Goal: Information Seeking & Learning: Learn about a topic

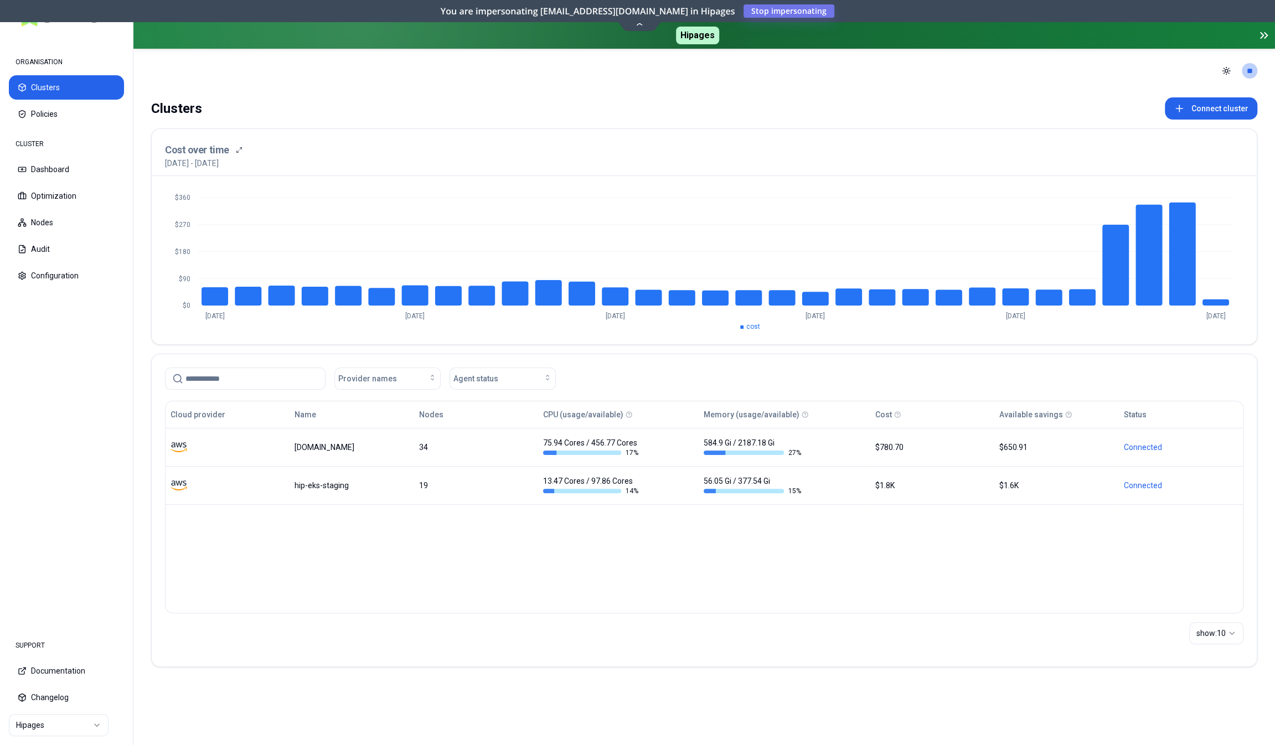
click at [269, 528] on div "Cloud provider Name Nodes CPU (usage/available) Memory (usage/available) Cost A…" at bounding box center [704, 507] width 1079 height 213
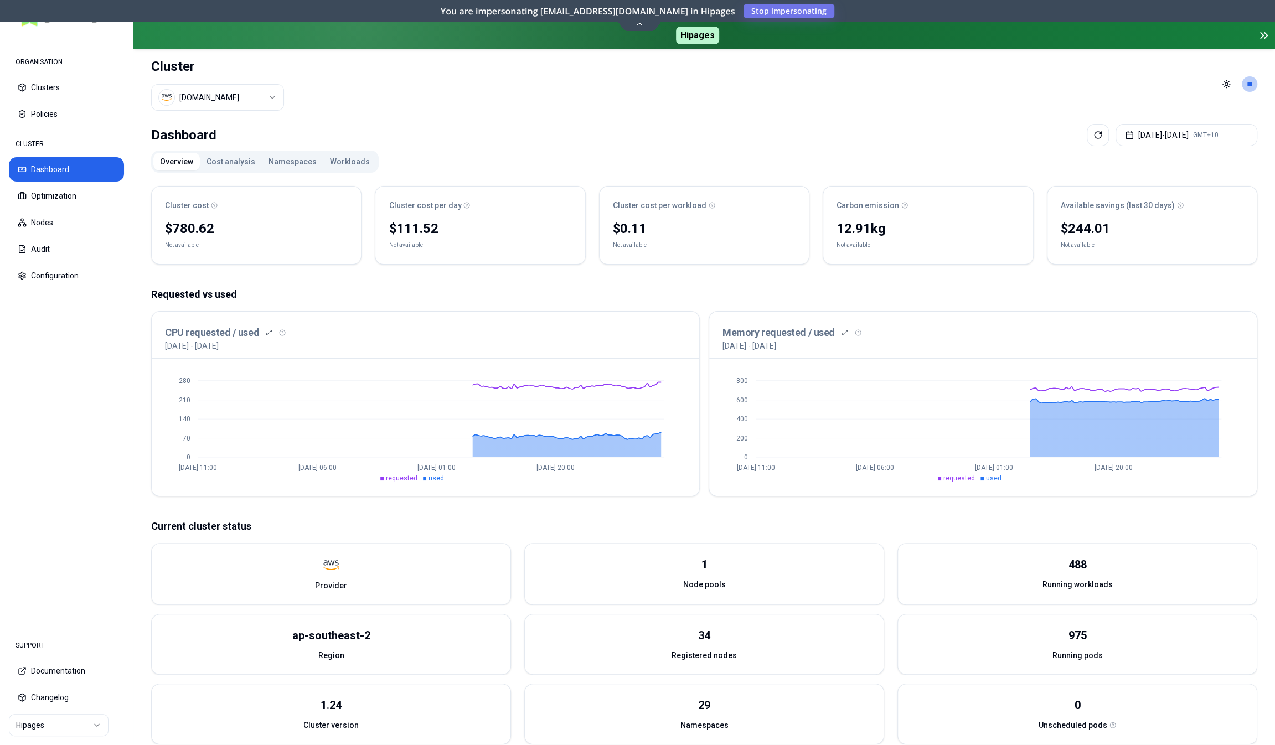
click at [340, 153] on button "Workloads" at bounding box center [349, 162] width 53 height 18
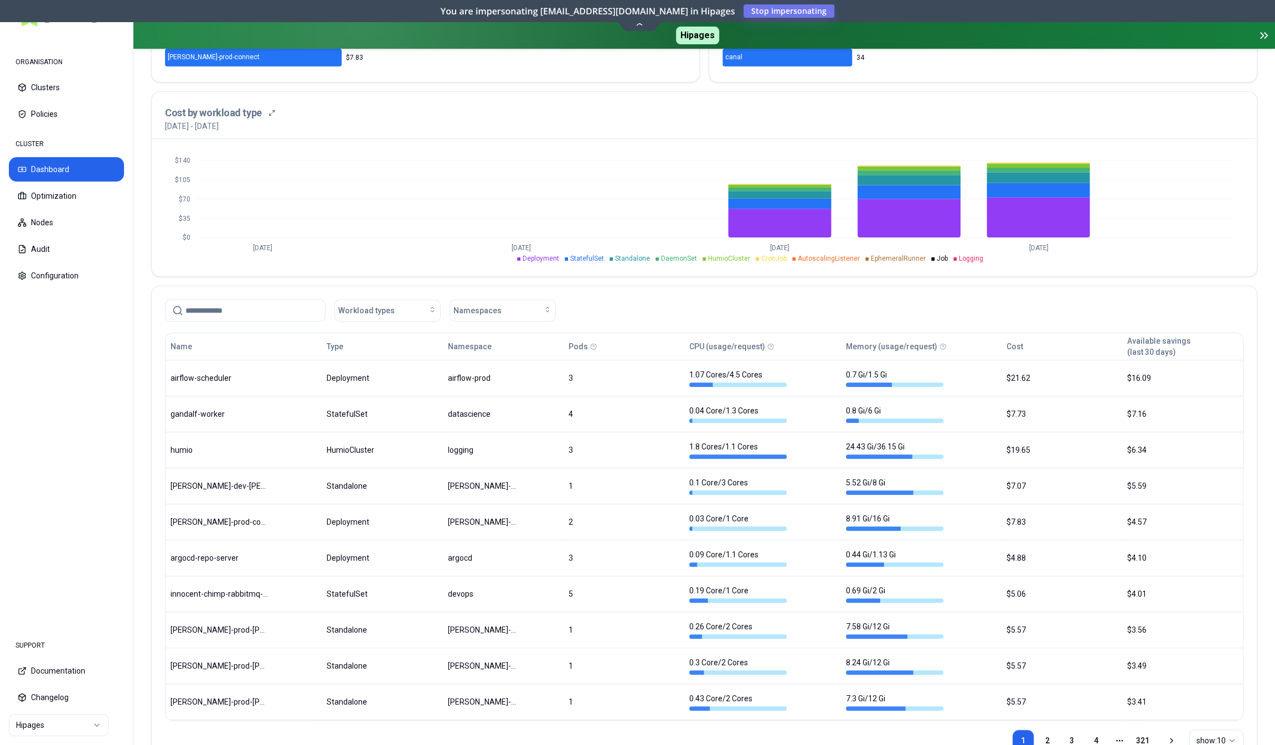
scroll to position [379, 0]
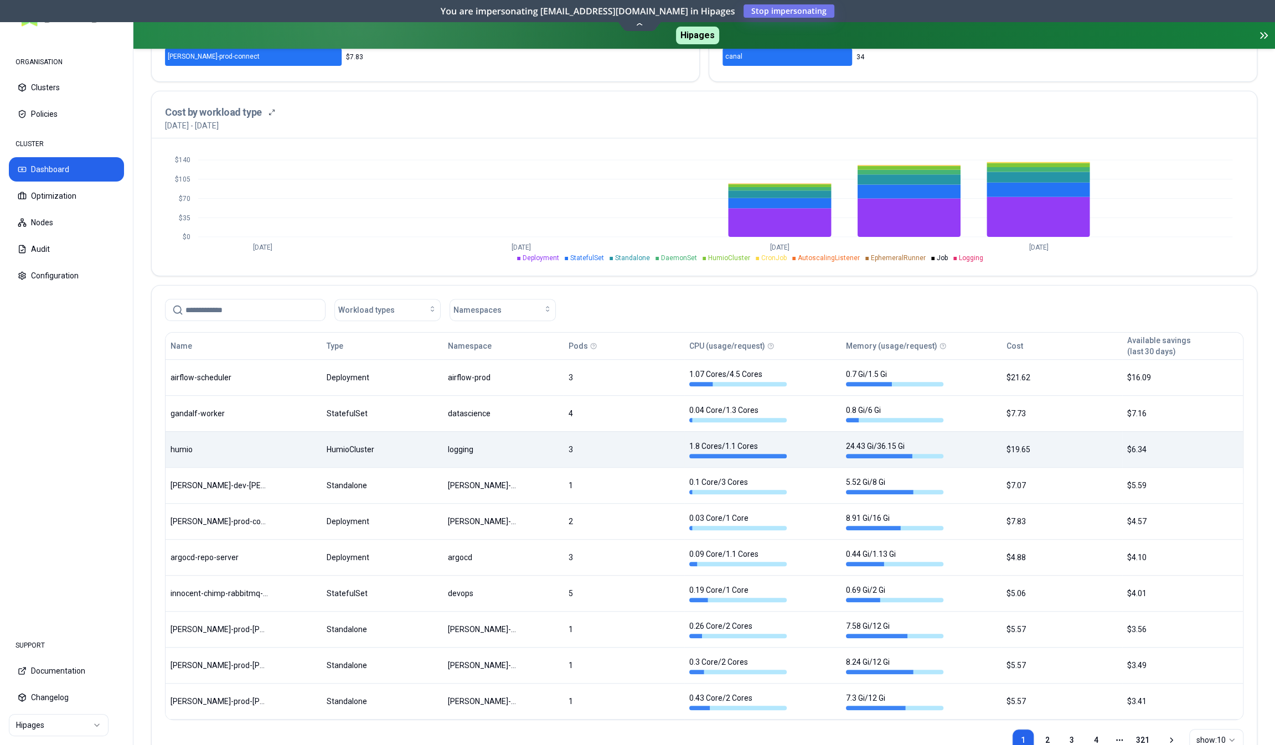
click at [403, 431] on div "Name Type Namespace Pods CPU (usage/request) Memory (usage/request) Cost Availa…" at bounding box center [705, 526] width 1078 height 387
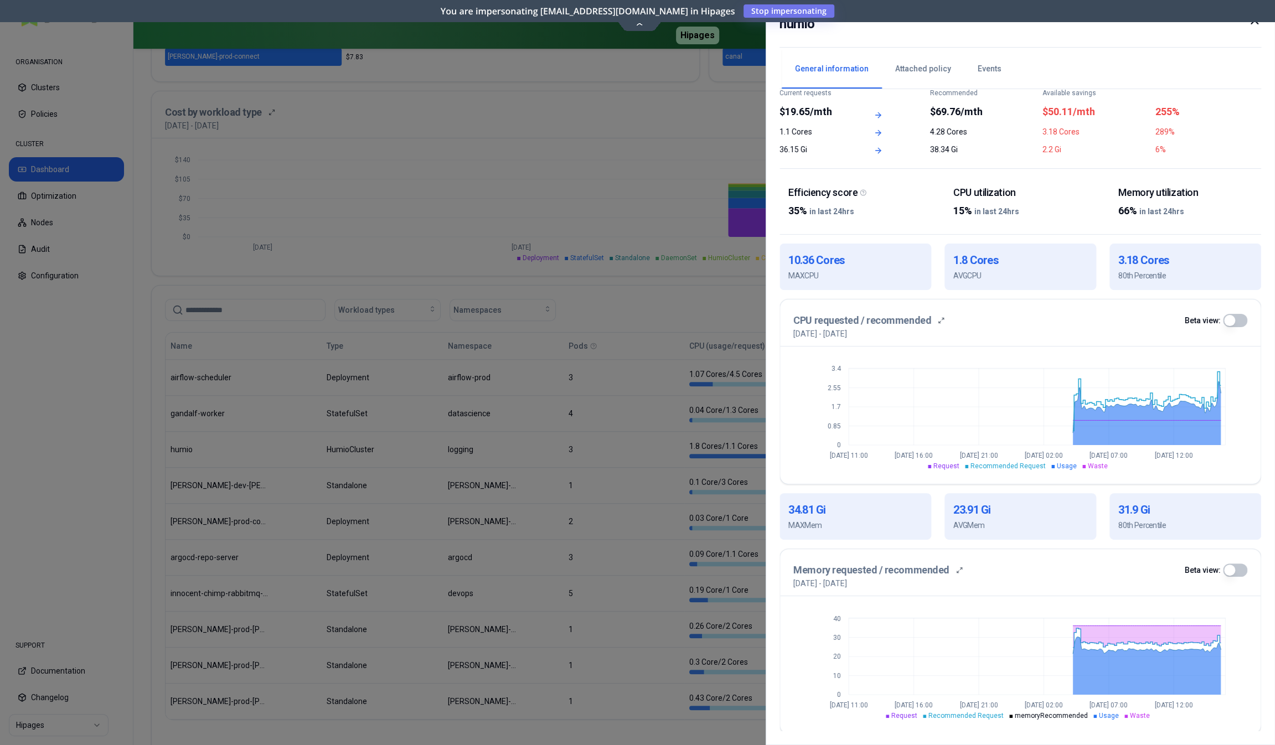
scroll to position [47, 0]
click at [1235, 319] on button "button" at bounding box center [1235, 319] width 24 height 13
click at [914, 66] on button "Attached policy" at bounding box center [923, 69] width 83 height 39
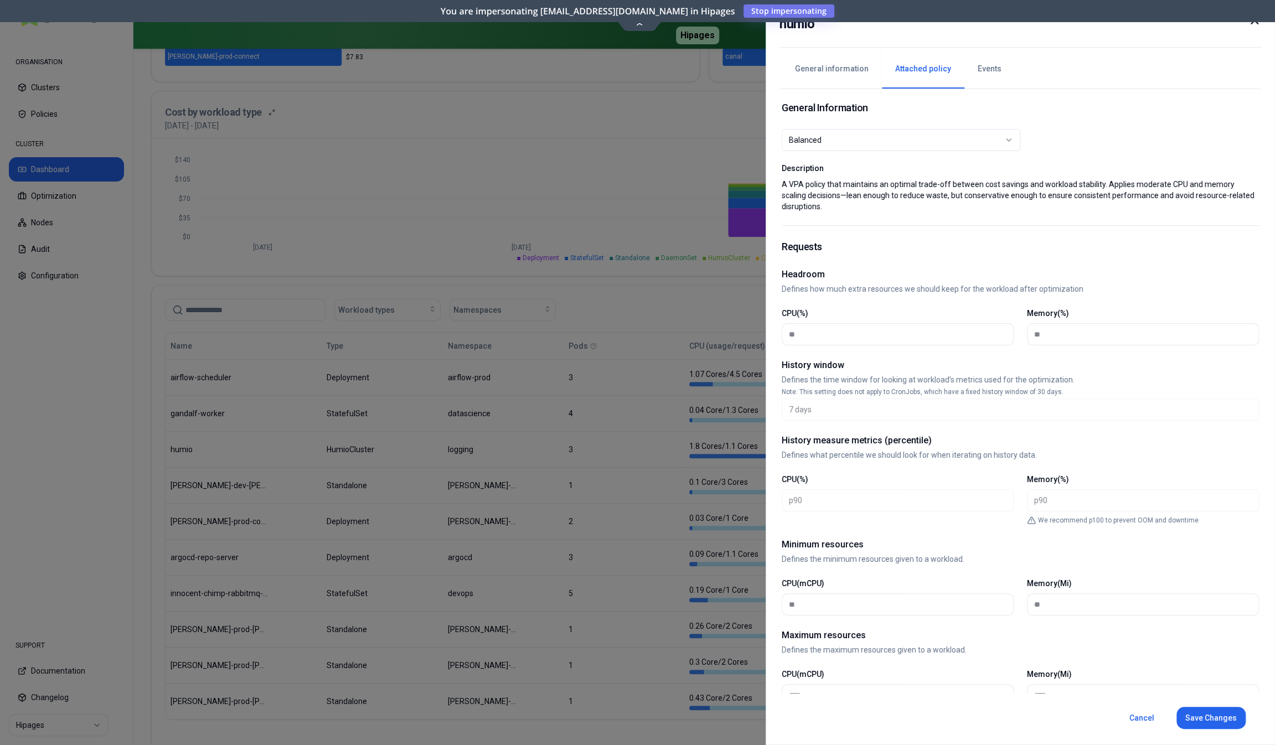
scroll to position [0, 0]
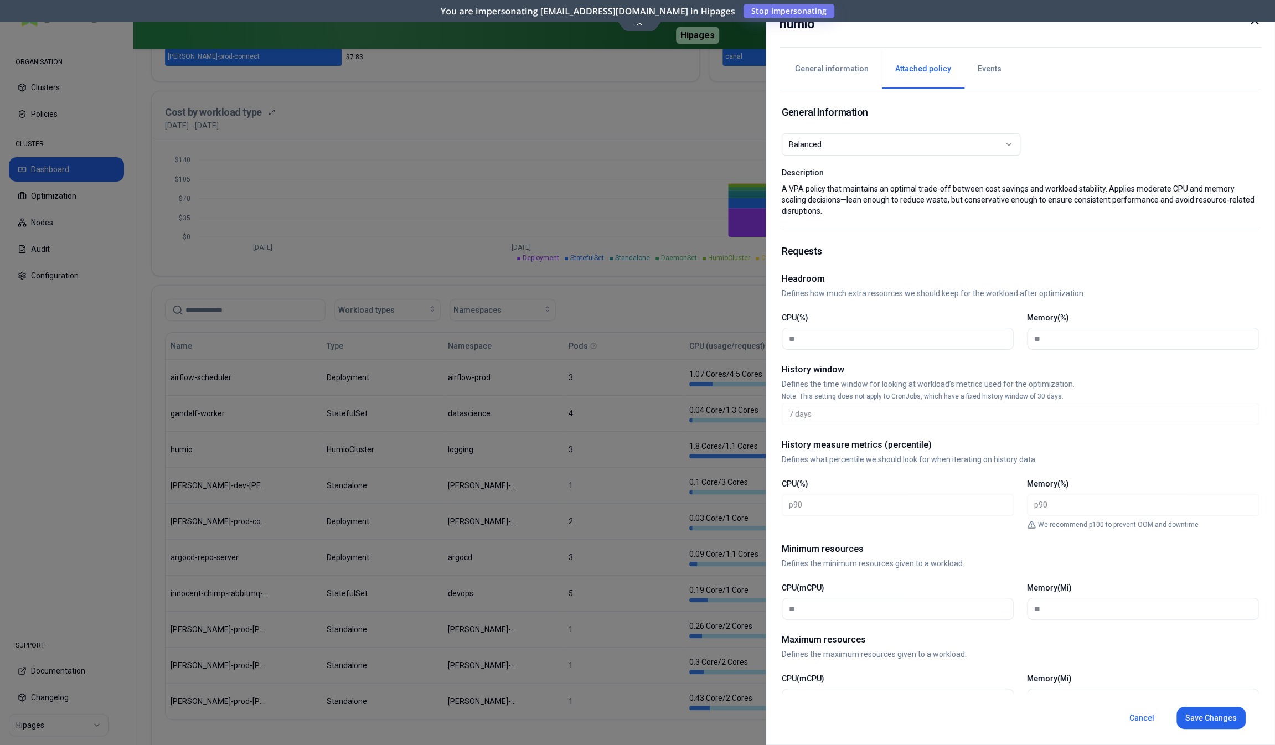
click at [839, 76] on button "General information" at bounding box center [832, 69] width 100 height 39
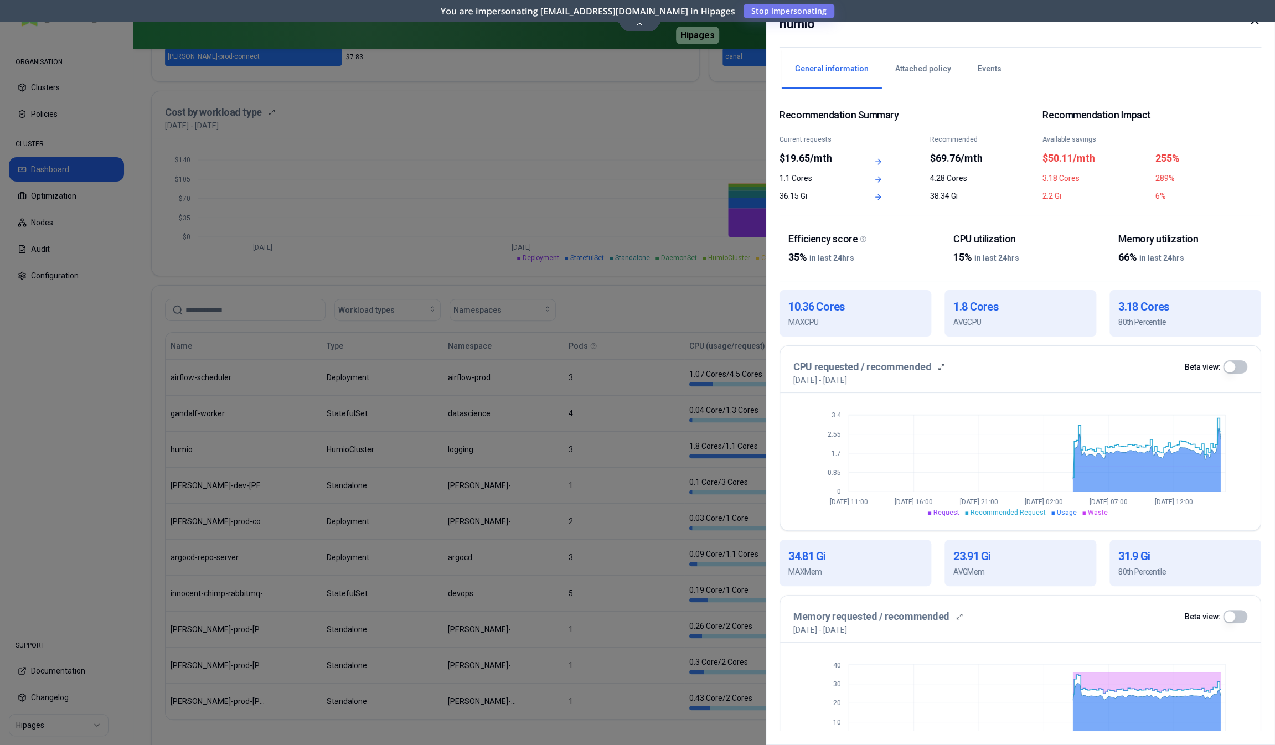
click at [1229, 359] on div "CPU requested / recommended Beta view:" at bounding box center [1021, 367] width 454 height 16
click at [1231, 363] on button "button" at bounding box center [1235, 367] width 24 height 13
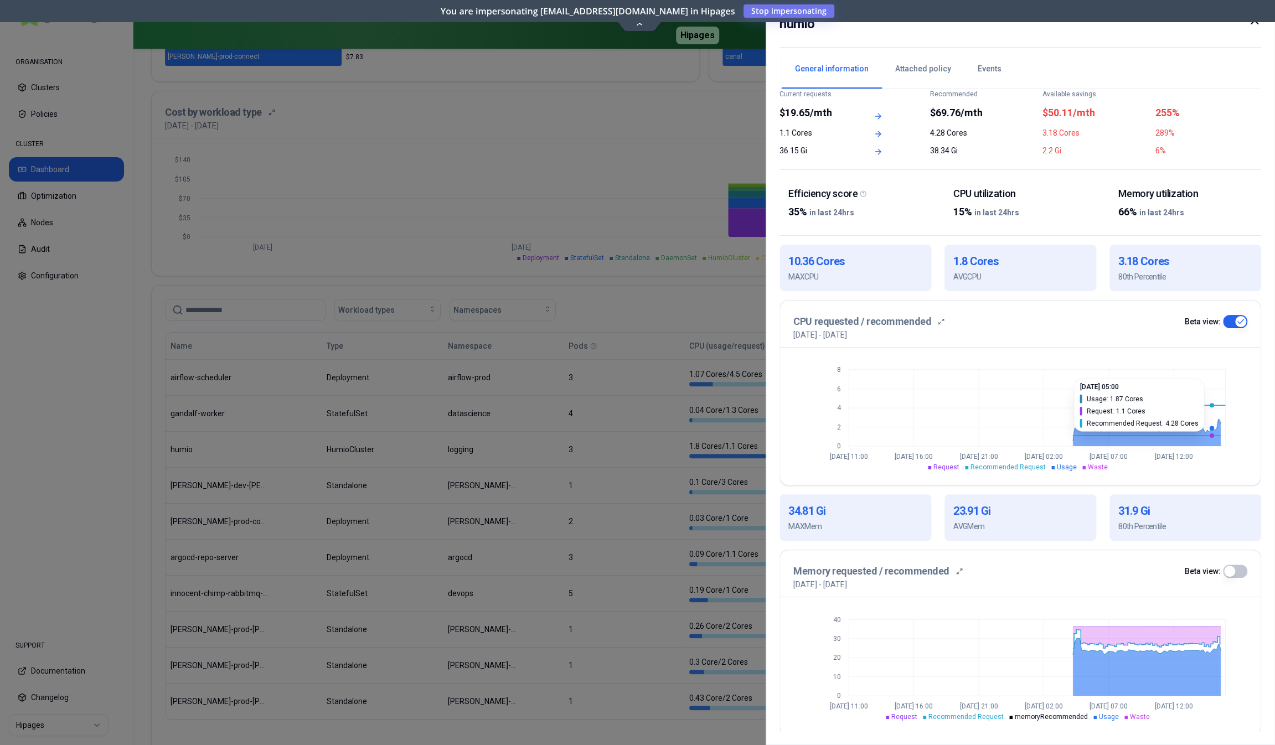
scroll to position [47, 0]
click at [1238, 567] on button "button" at bounding box center [1235, 569] width 24 height 13
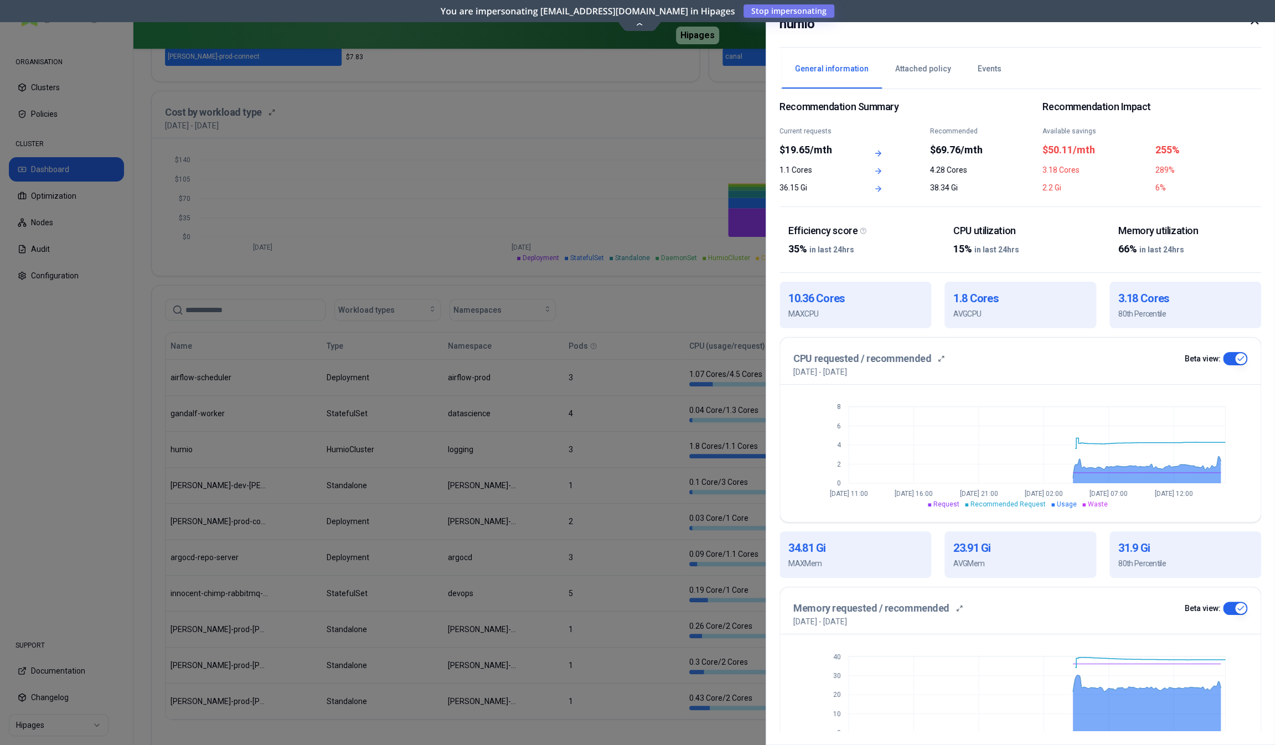
scroll to position [0, 0]
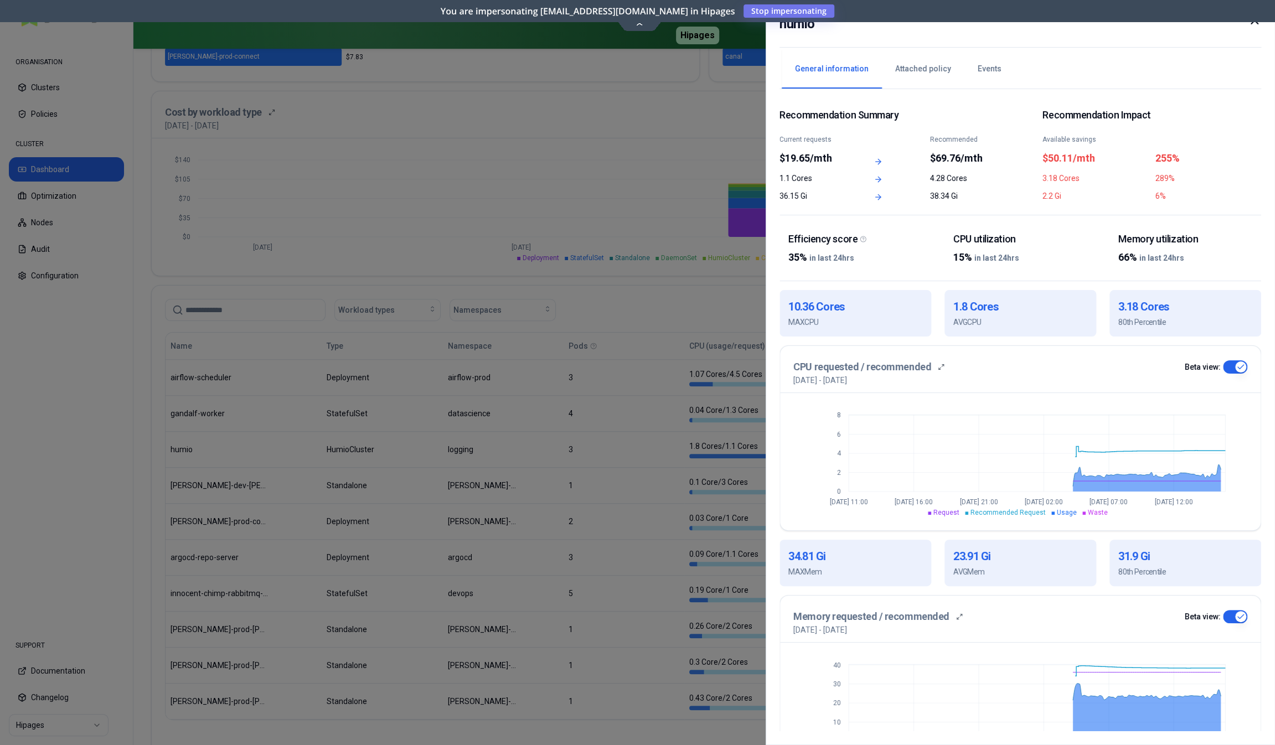
click at [1252, 23] on icon at bounding box center [1255, 20] width 7 height 7
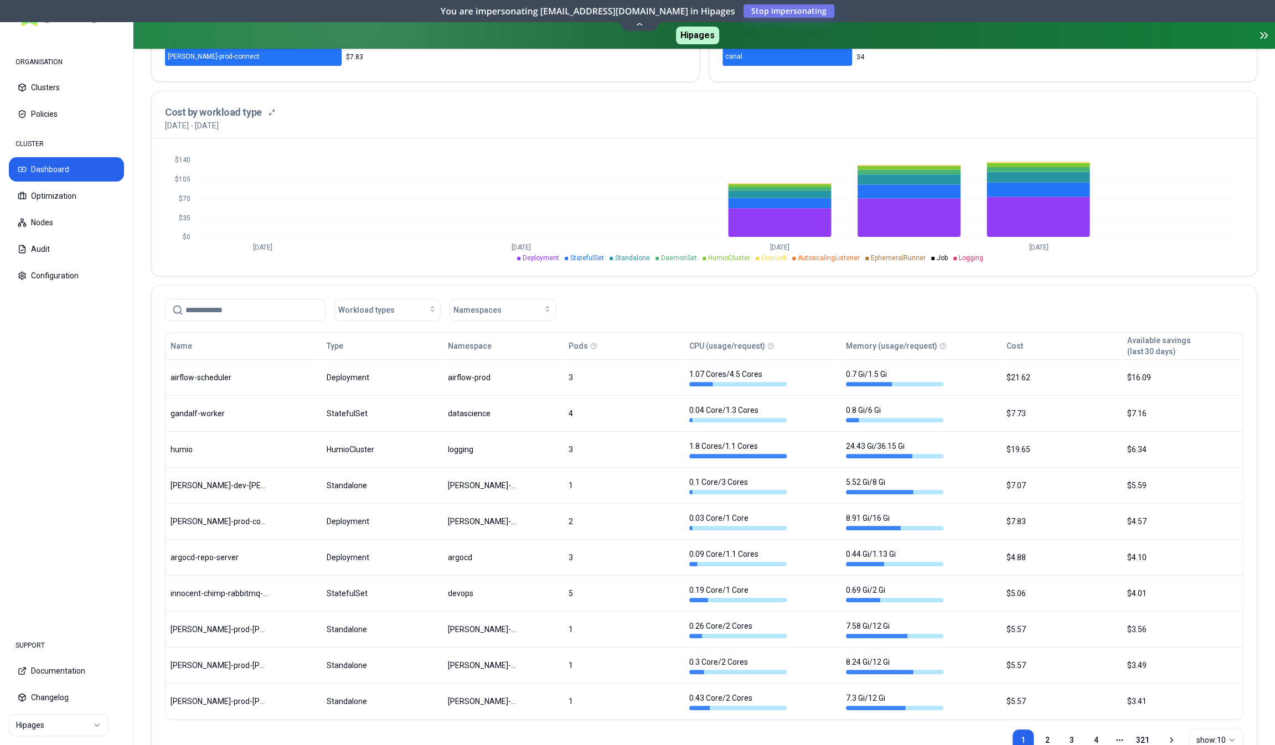
click at [385, 275] on div "Total workloads 3.3K Not available Workload cost per day $53.29 Not available W…" at bounding box center [704, 286] width 1107 height 976
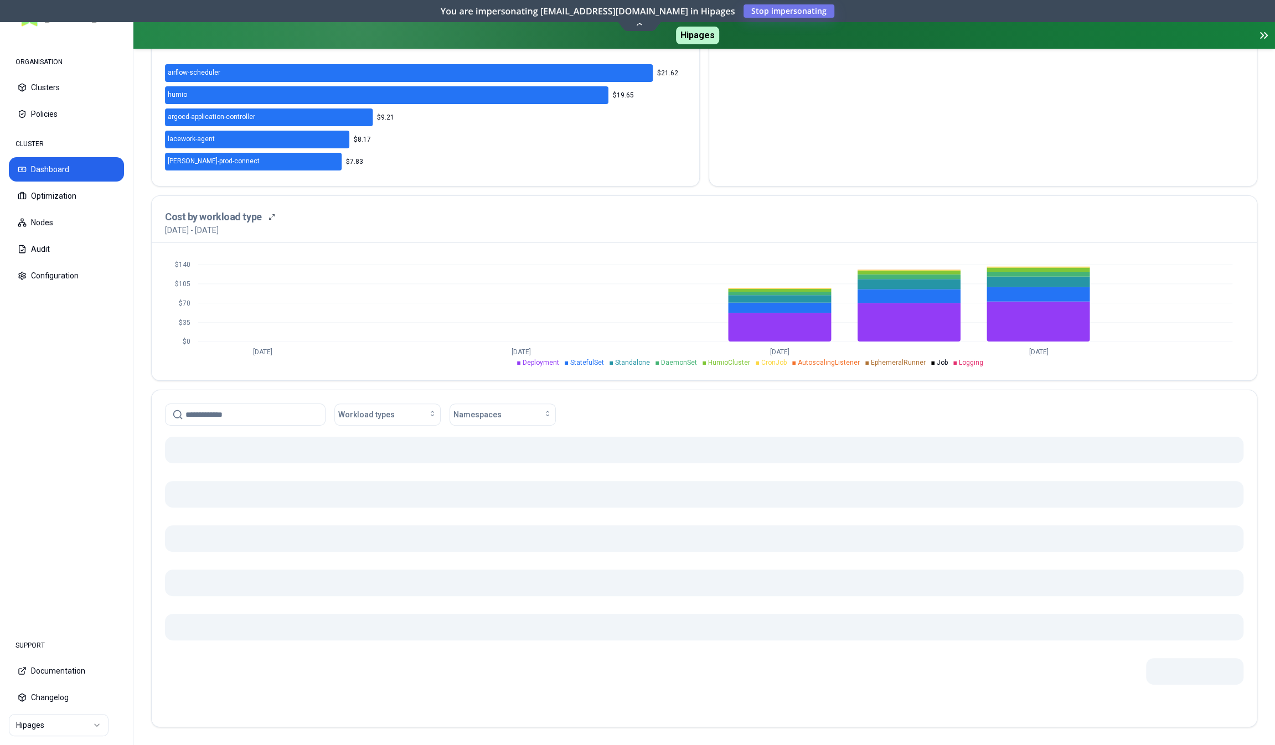
scroll to position [269, 0]
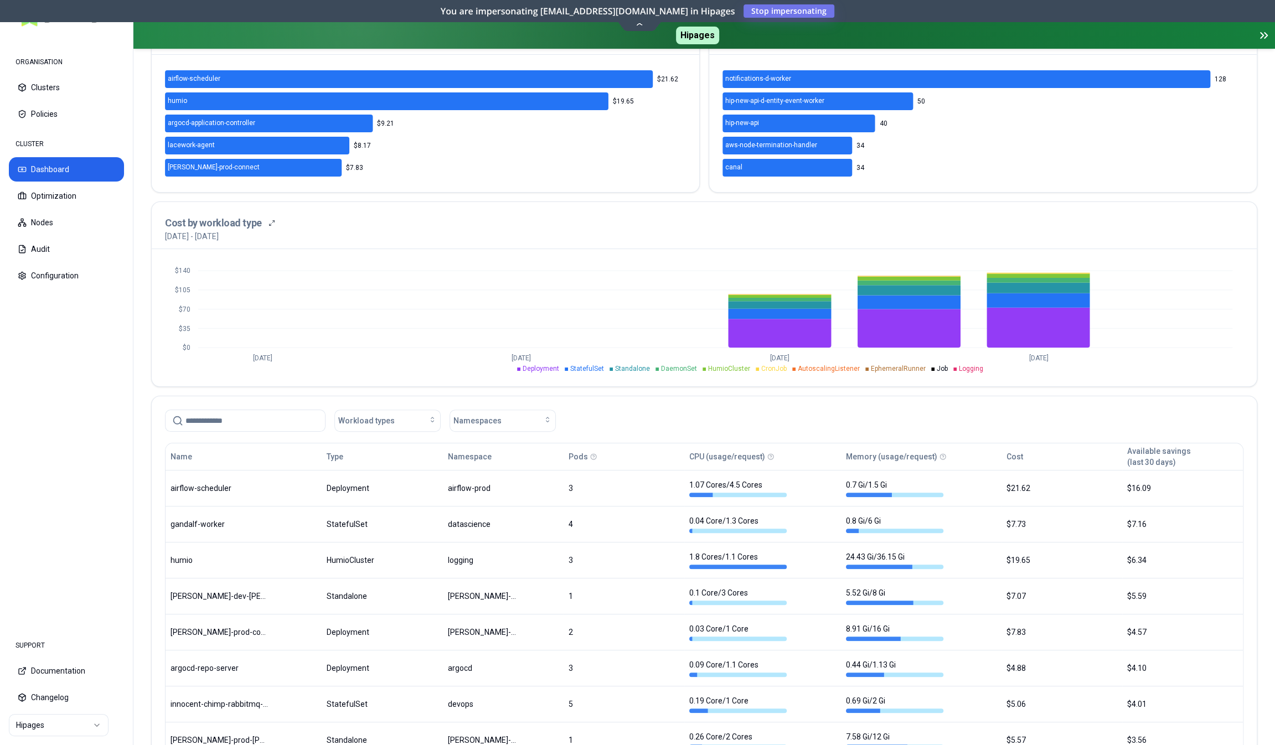
click at [421, 386] on div "Total workloads 3.3K Not available Workload cost per day $53.30 Not available W…" at bounding box center [704, 397] width 1107 height 976
click at [65, 196] on button "Optimization" at bounding box center [66, 196] width 115 height 24
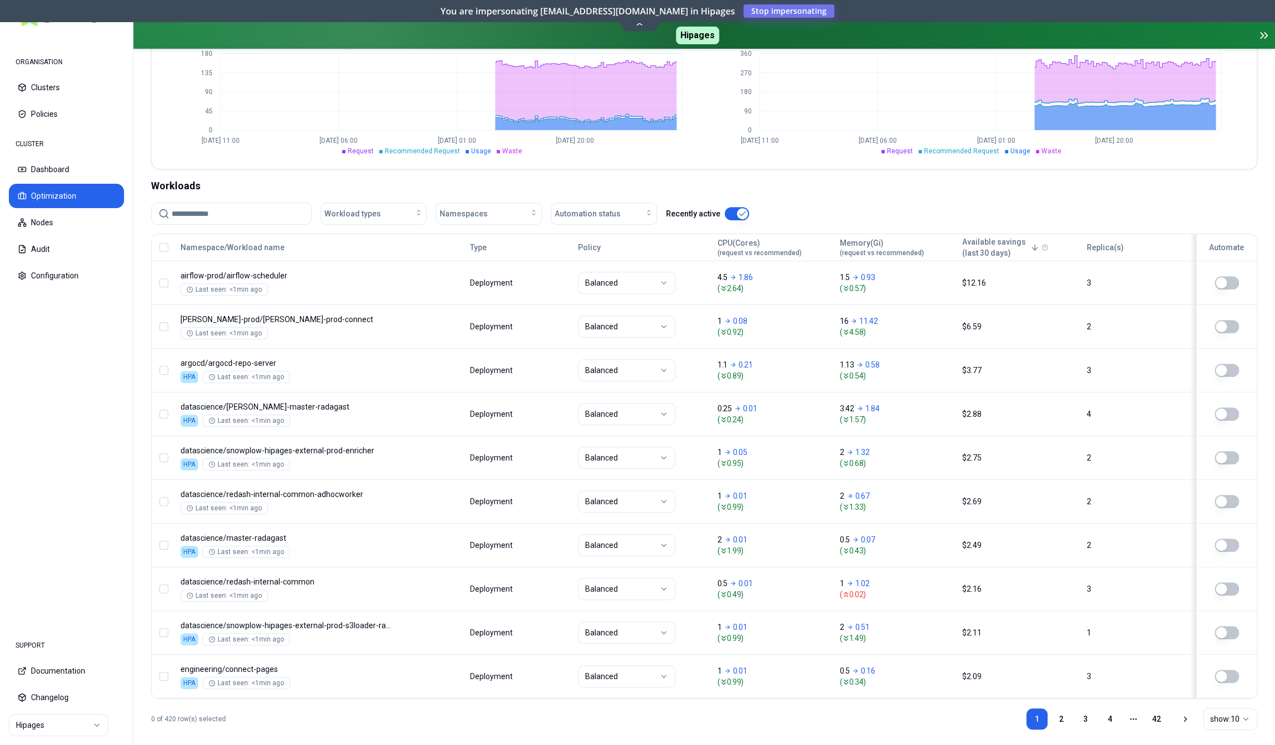
scroll to position [292, 0]
click at [361, 208] on span "Workload types" at bounding box center [353, 213] width 56 height 11
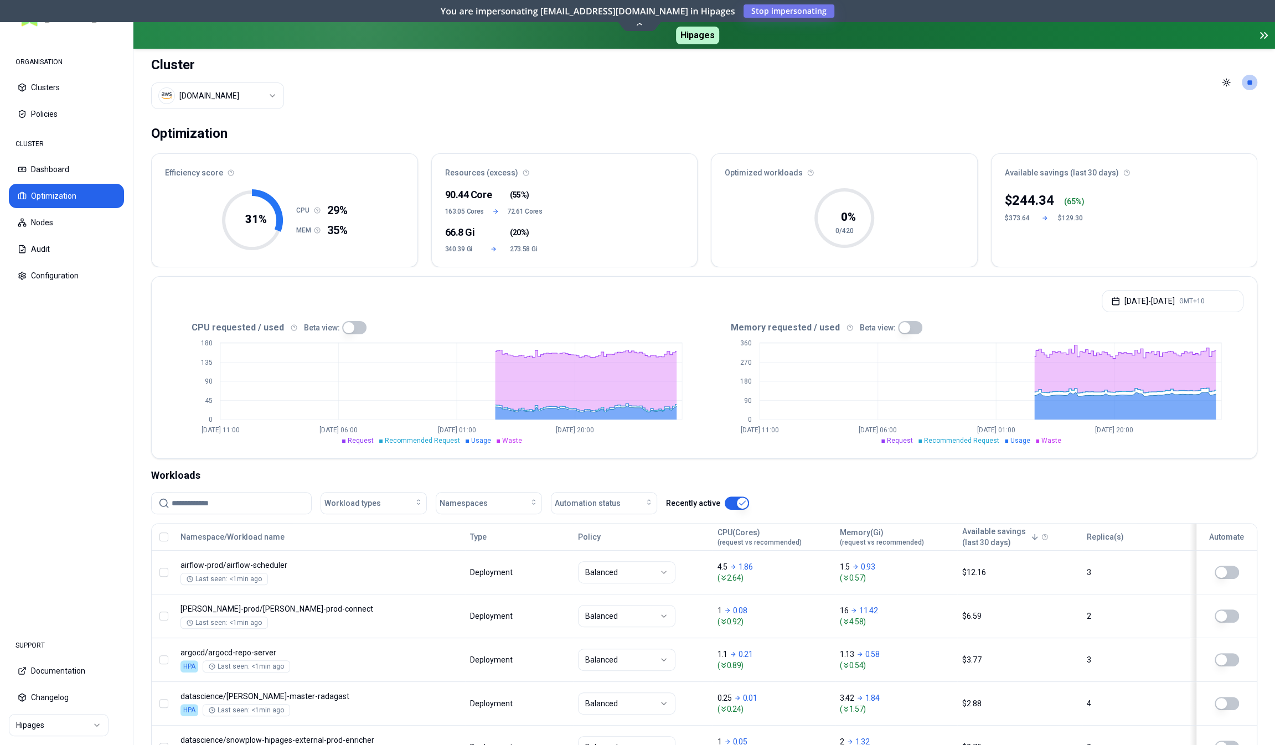
scroll to position [0, 0]
